Goal: Information Seeking & Learning: Learn about a topic

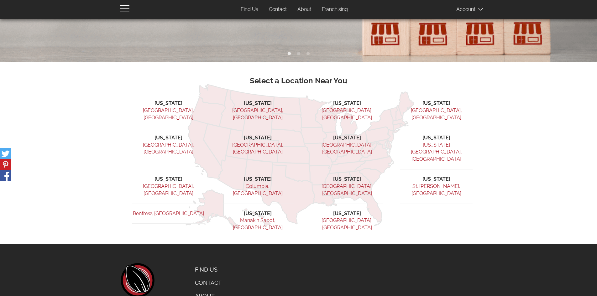
scroll to position [173, 0]
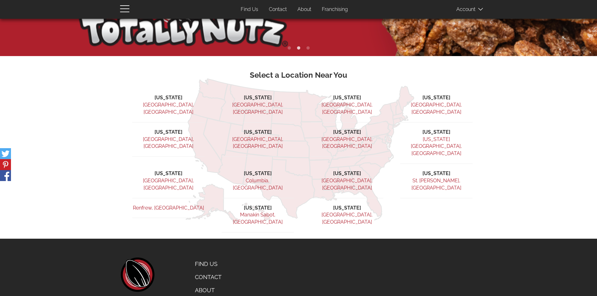
click at [205, 284] on link "About" at bounding box center [221, 290] width 62 height 13
click at [215, 284] on link "About" at bounding box center [221, 290] width 62 height 13
click at [209, 284] on link "About" at bounding box center [221, 290] width 62 height 13
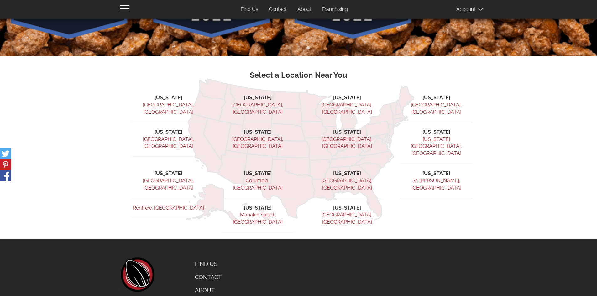
click at [206, 284] on link "About" at bounding box center [221, 290] width 62 height 13
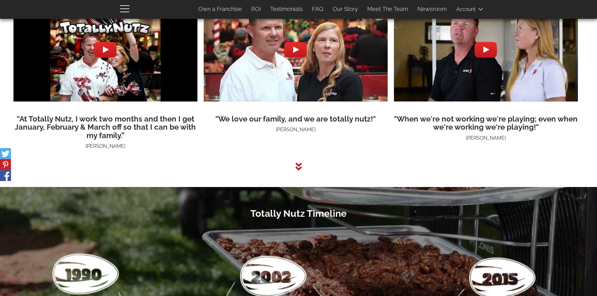
scroll to position [1497, 0]
